Goal: Task Accomplishment & Management: Manage account settings

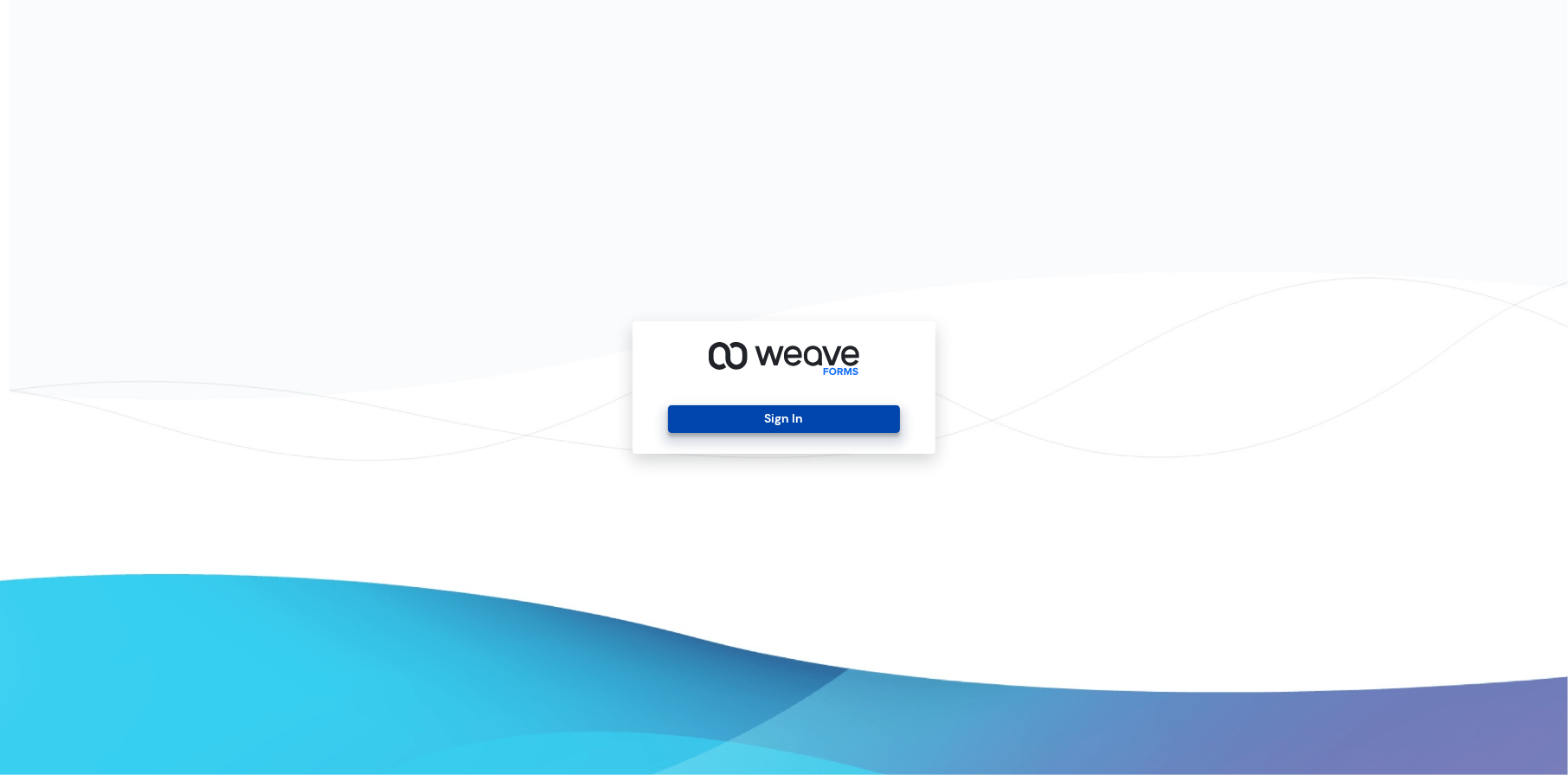
click at [782, 414] on button "Sign In" at bounding box center [784, 419] width 231 height 28
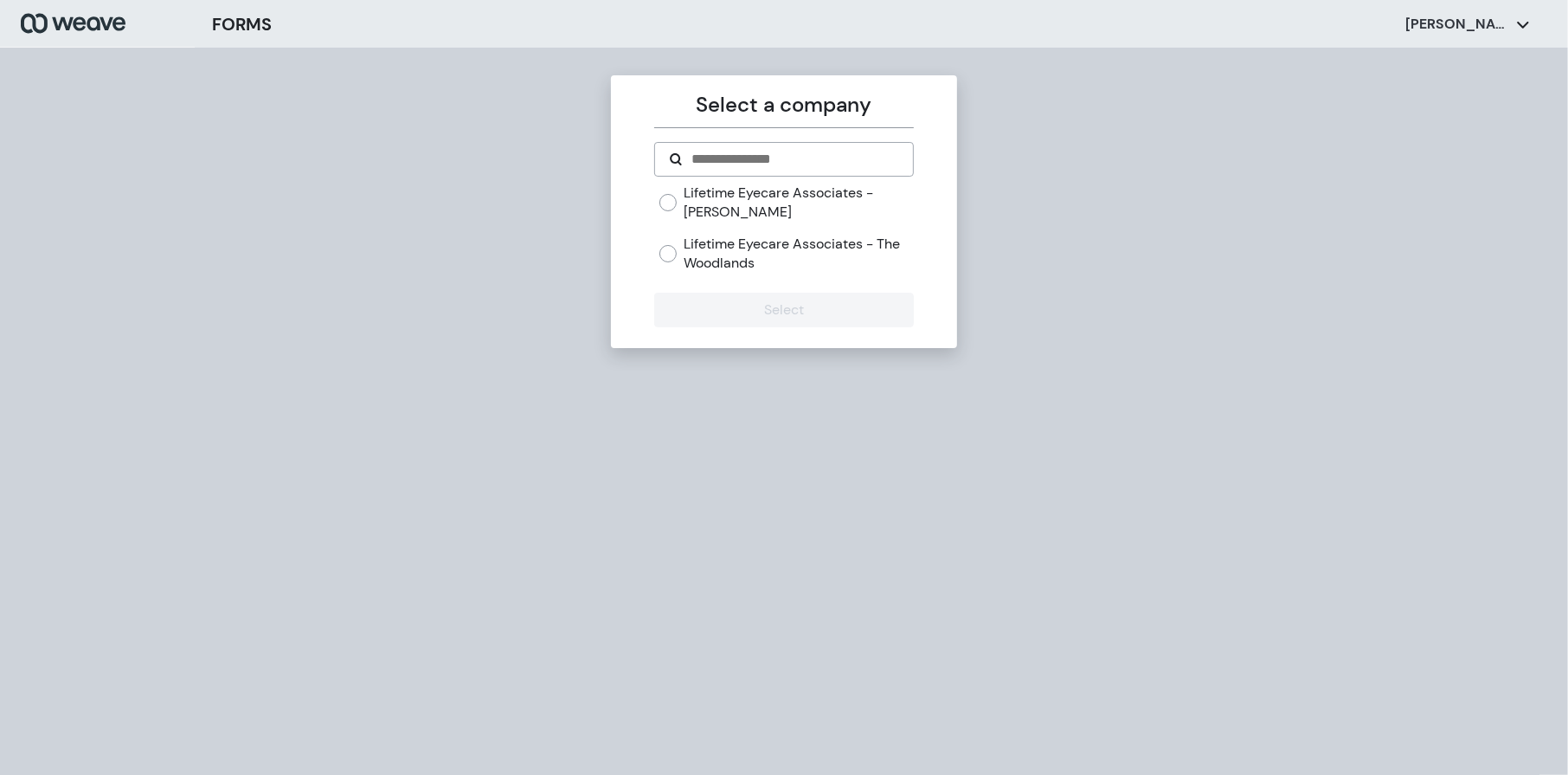
click at [675, 265] on div "Lifetime Eyecare Associates - The Woodlands" at bounding box center [785, 253] width 254 height 37
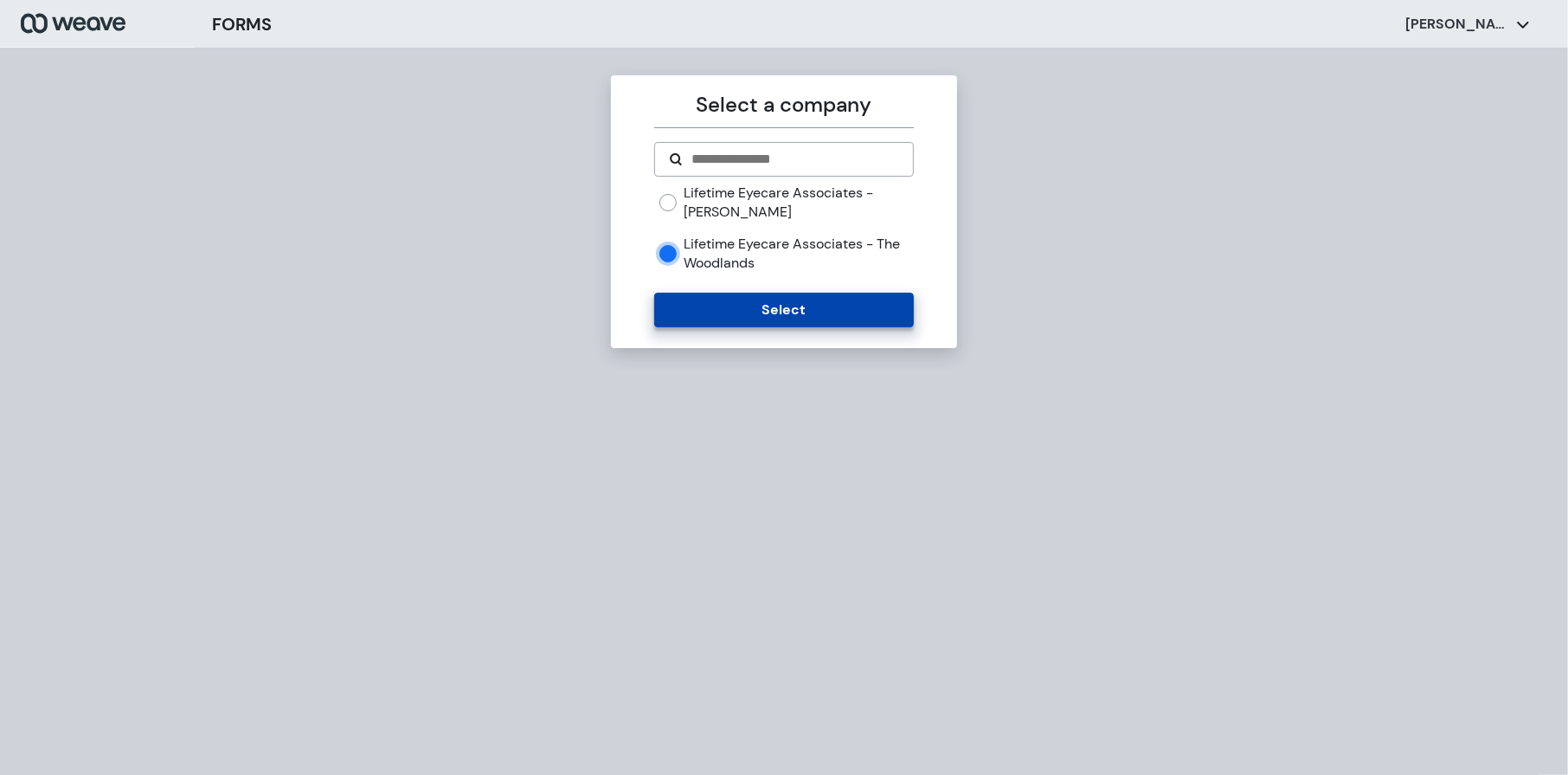
click at [698, 312] on button "Select" at bounding box center [784, 310] width 259 height 34
